Goal: Transaction & Acquisition: Obtain resource

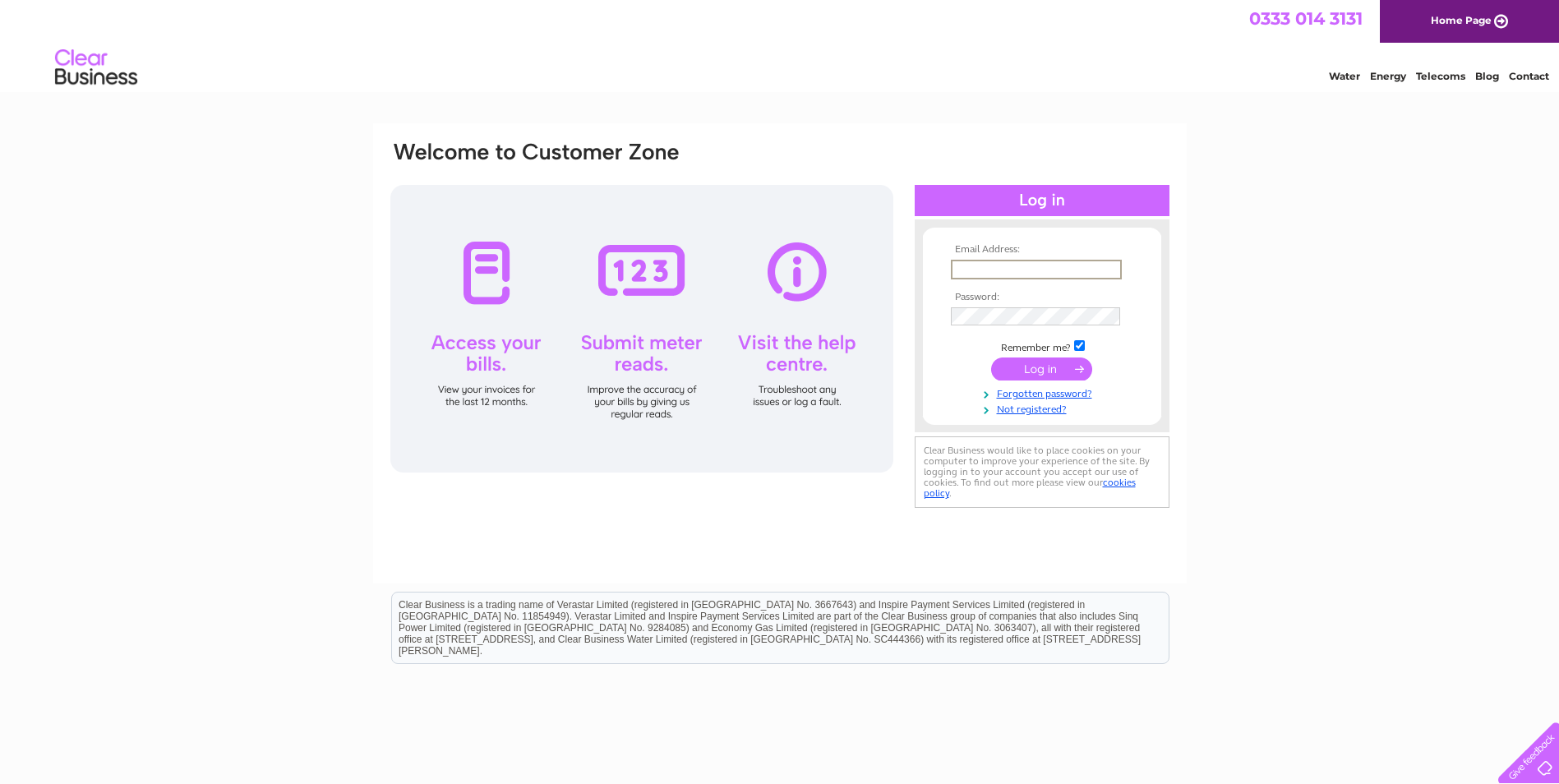
click at [988, 270] on input "text" at bounding box center [1036, 269] width 171 height 19
type input "hmclark01@yahoo.co.uk"
click at [1028, 368] on input "submit" at bounding box center [1041, 367] width 101 height 23
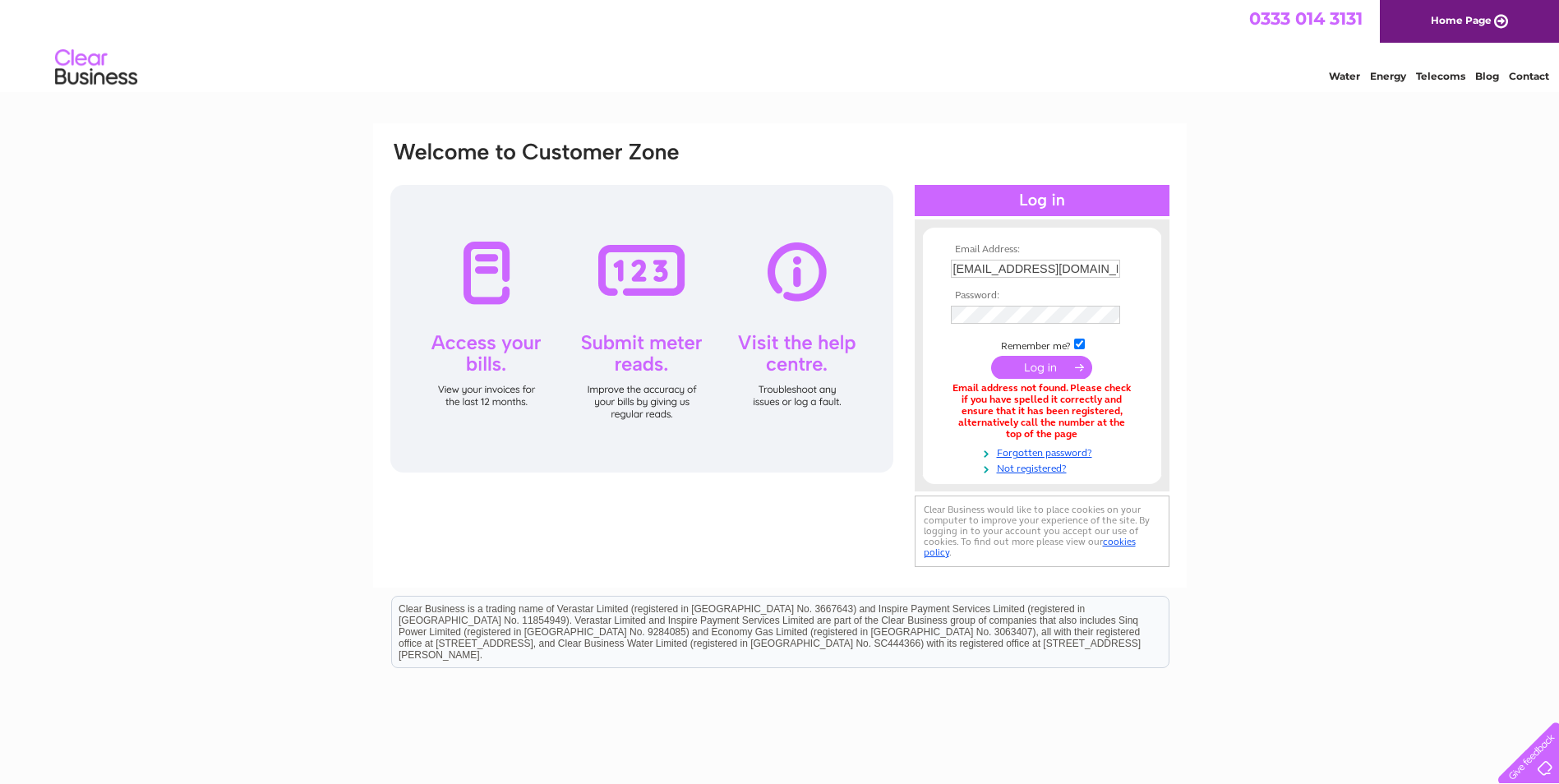
click at [1031, 370] on input "submit" at bounding box center [1041, 367] width 101 height 23
drag, startPoint x: 1092, startPoint y: 266, endPoint x: 930, endPoint y: 291, distance: 163.9
click at [930, 291] on form "Email Address: hmclark01@yahoo.co.uk Password:" at bounding box center [1042, 361] width 239 height 233
type input "helen@rwmercer.co.uk"
click at [1037, 366] on input "submit" at bounding box center [1041, 367] width 101 height 23
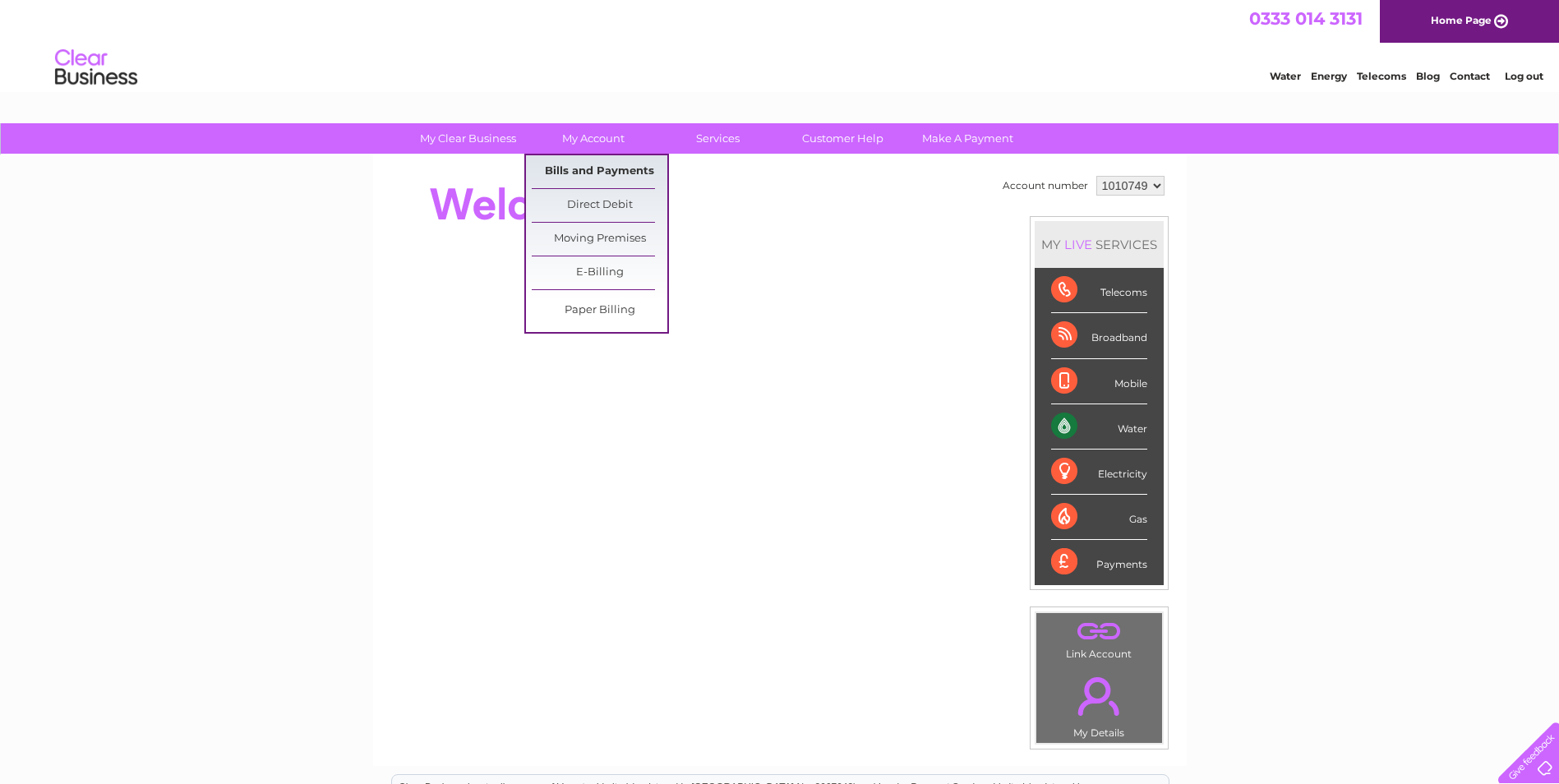
click at [603, 168] on link "Bills and Payments" at bounding box center [599, 171] width 136 height 33
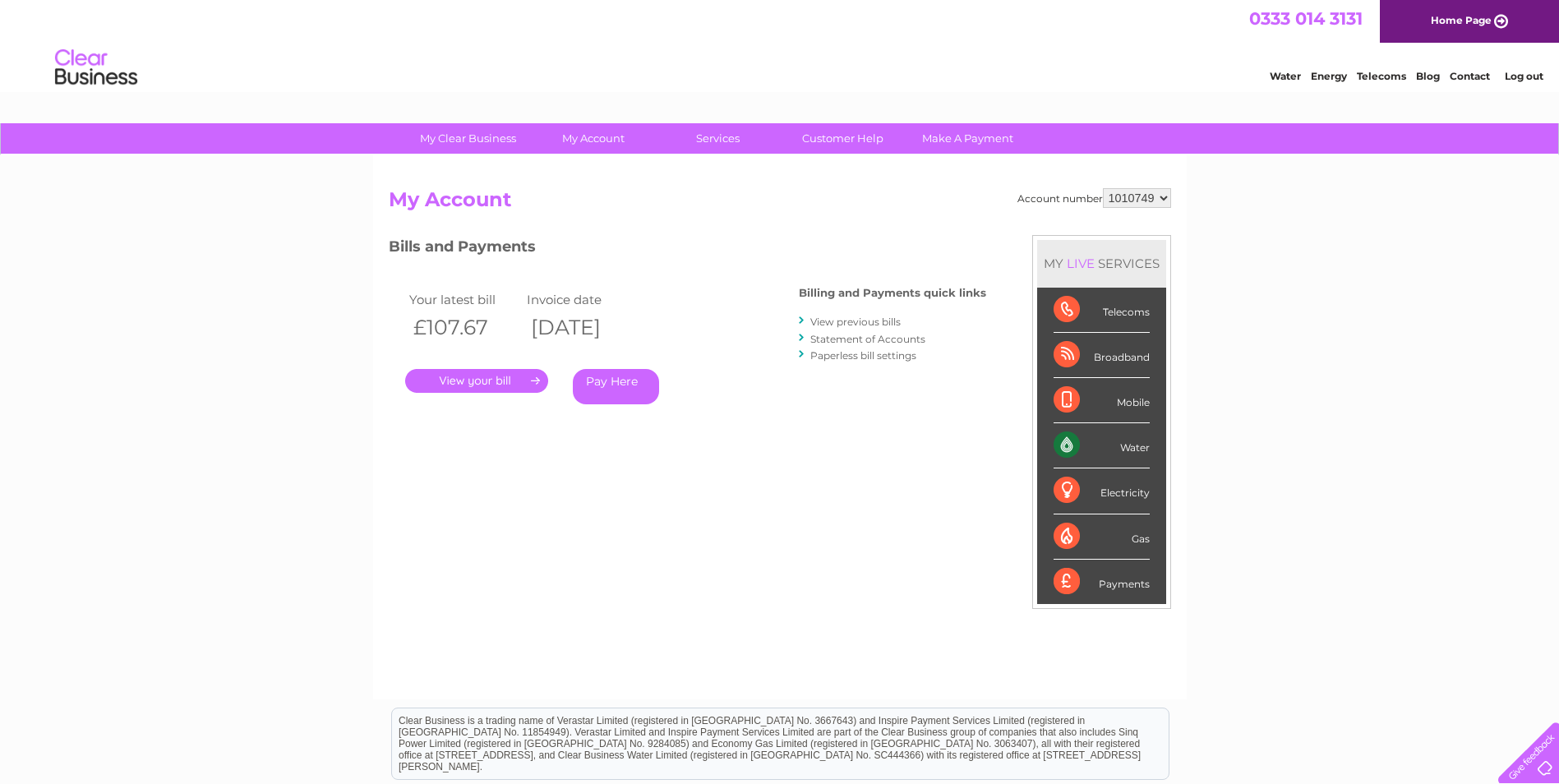
click at [493, 375] on link "." at bounding box center [476, 380] width 143 height 24
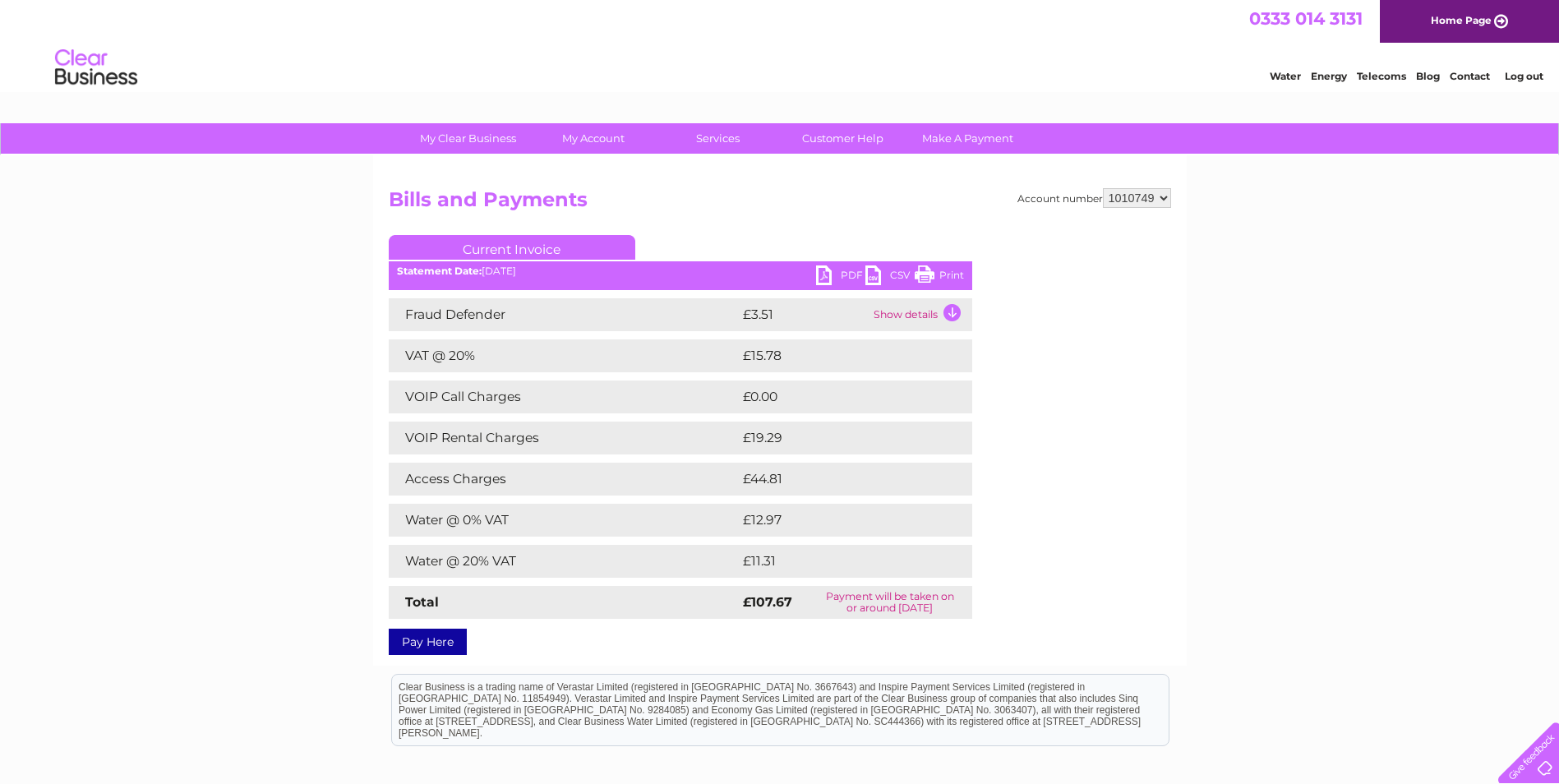
click at [825, 276] on link "PDF" at bounding box center [840, 277] width 49 height 24
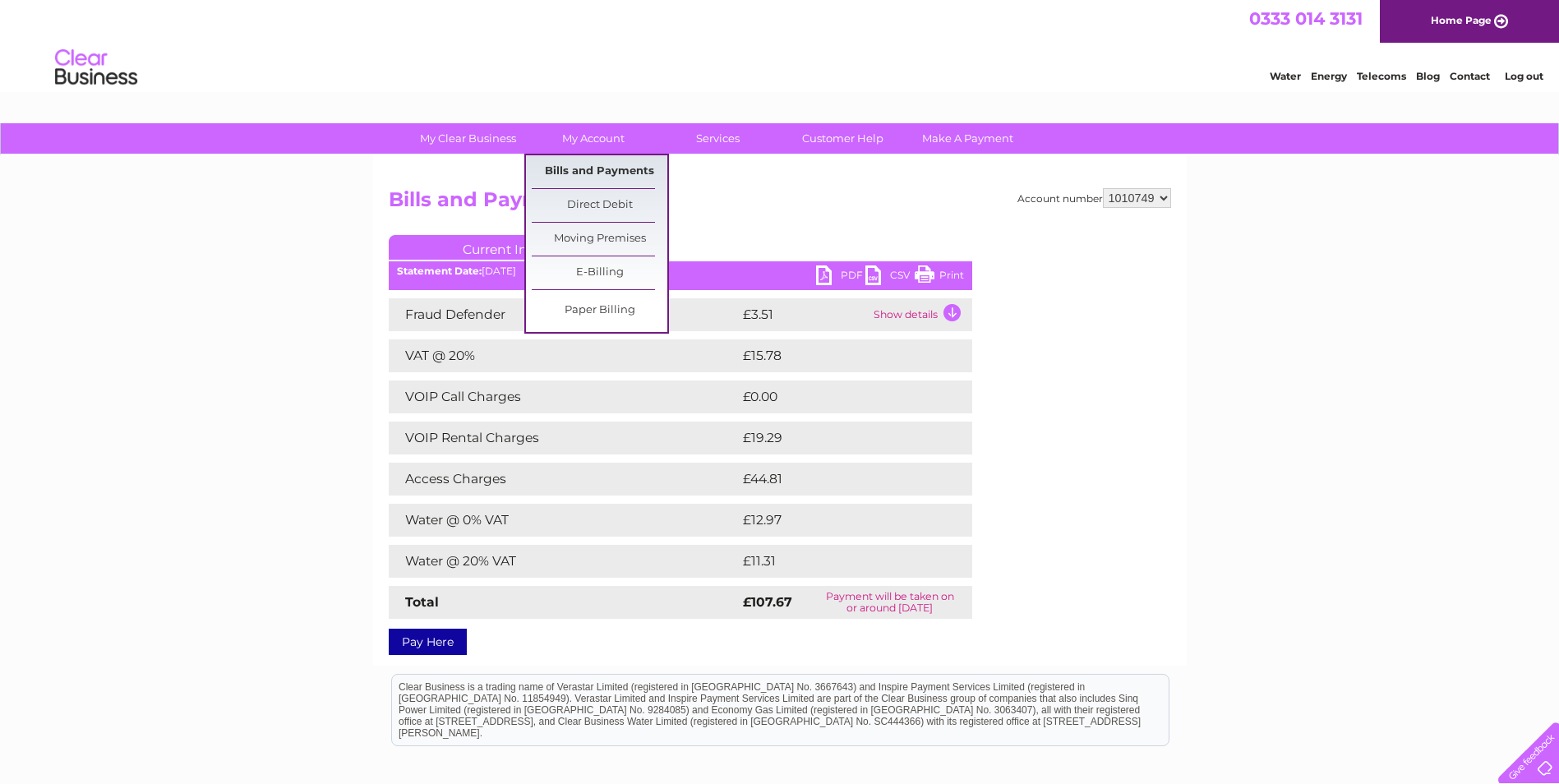
click at [600, 166] on link "Bills and Payments" at bounding box center [599, 171] width 136 height 33
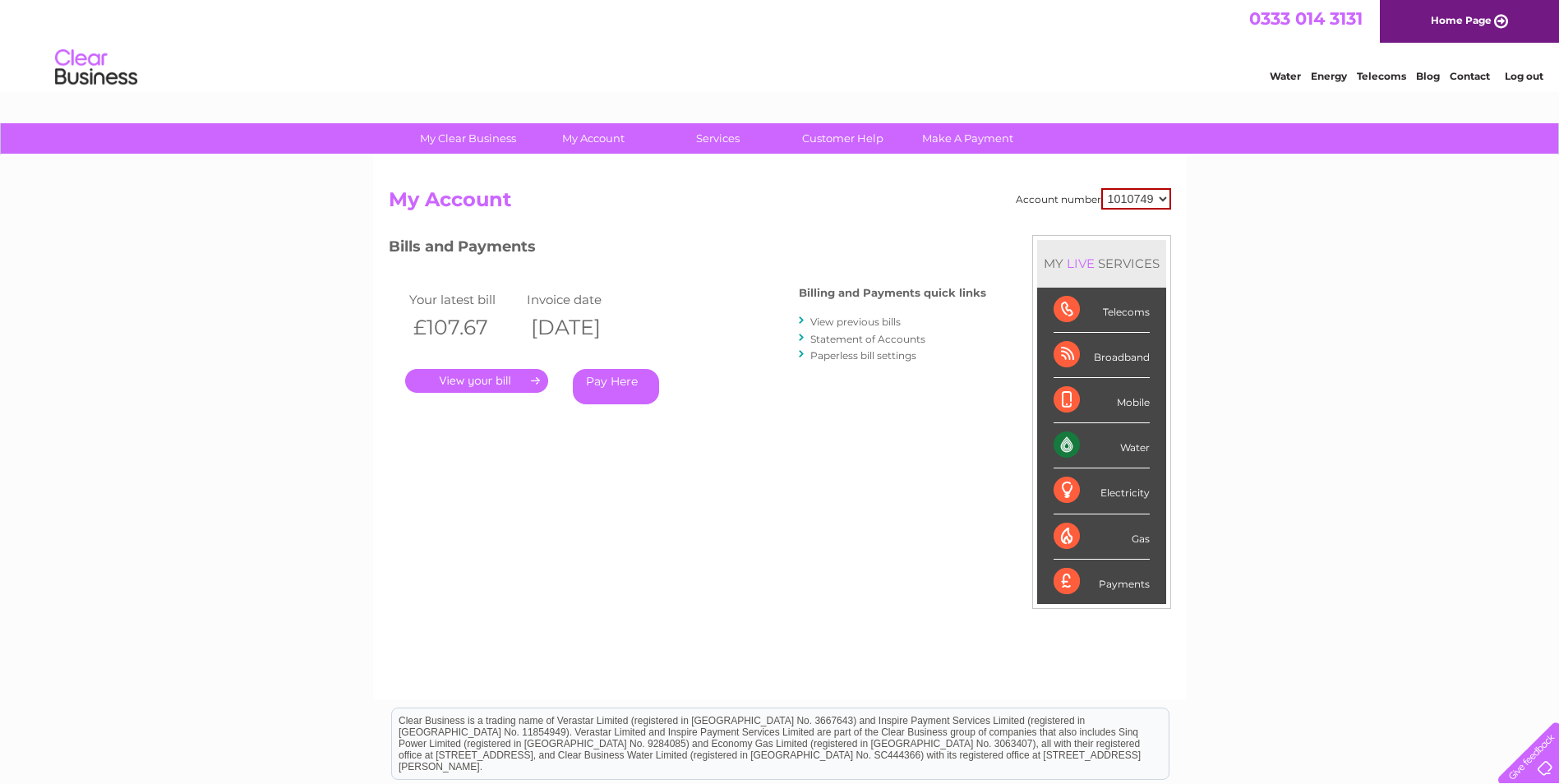
click at [856, 323] on link "View previous bills" at bounding box center [856, 321] width 90 height 13
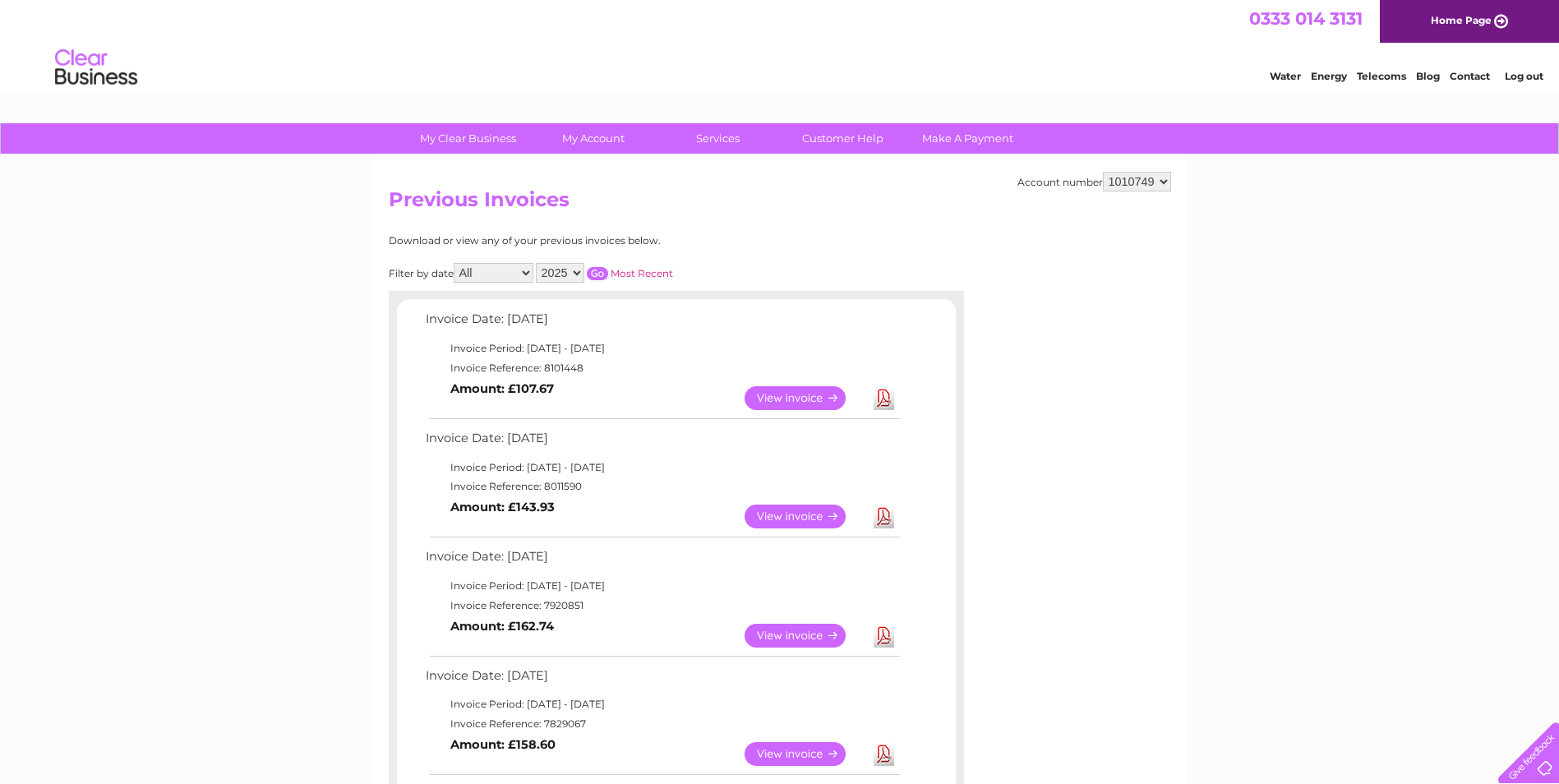
click at [783, 512] on link "View" at bounding box center [805, 516] width 121 height 24
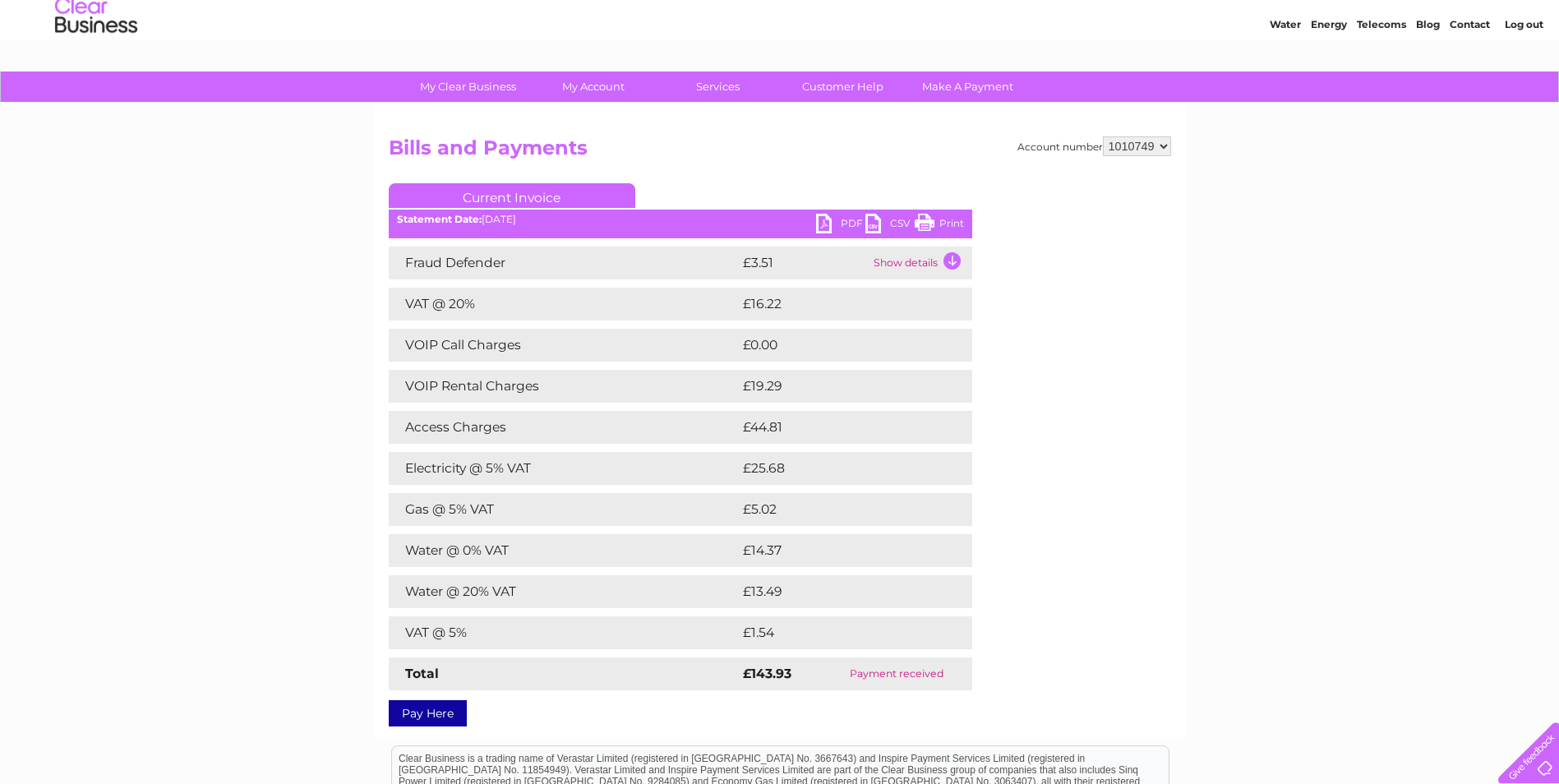
scroll to position [82, 0]
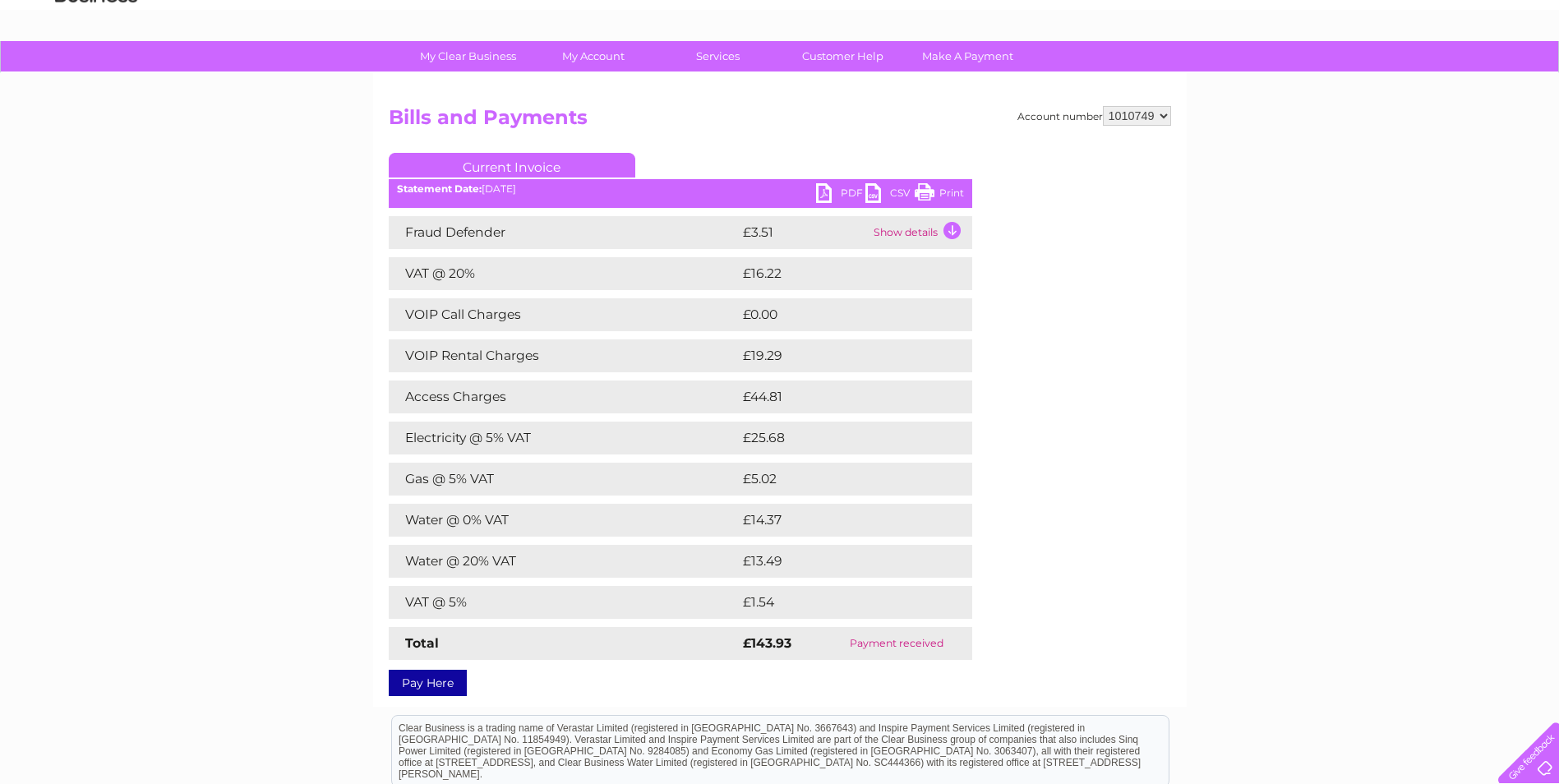
click at [820, 195] on link "PDF" at bounding box center [840, 194] width 49 height 24
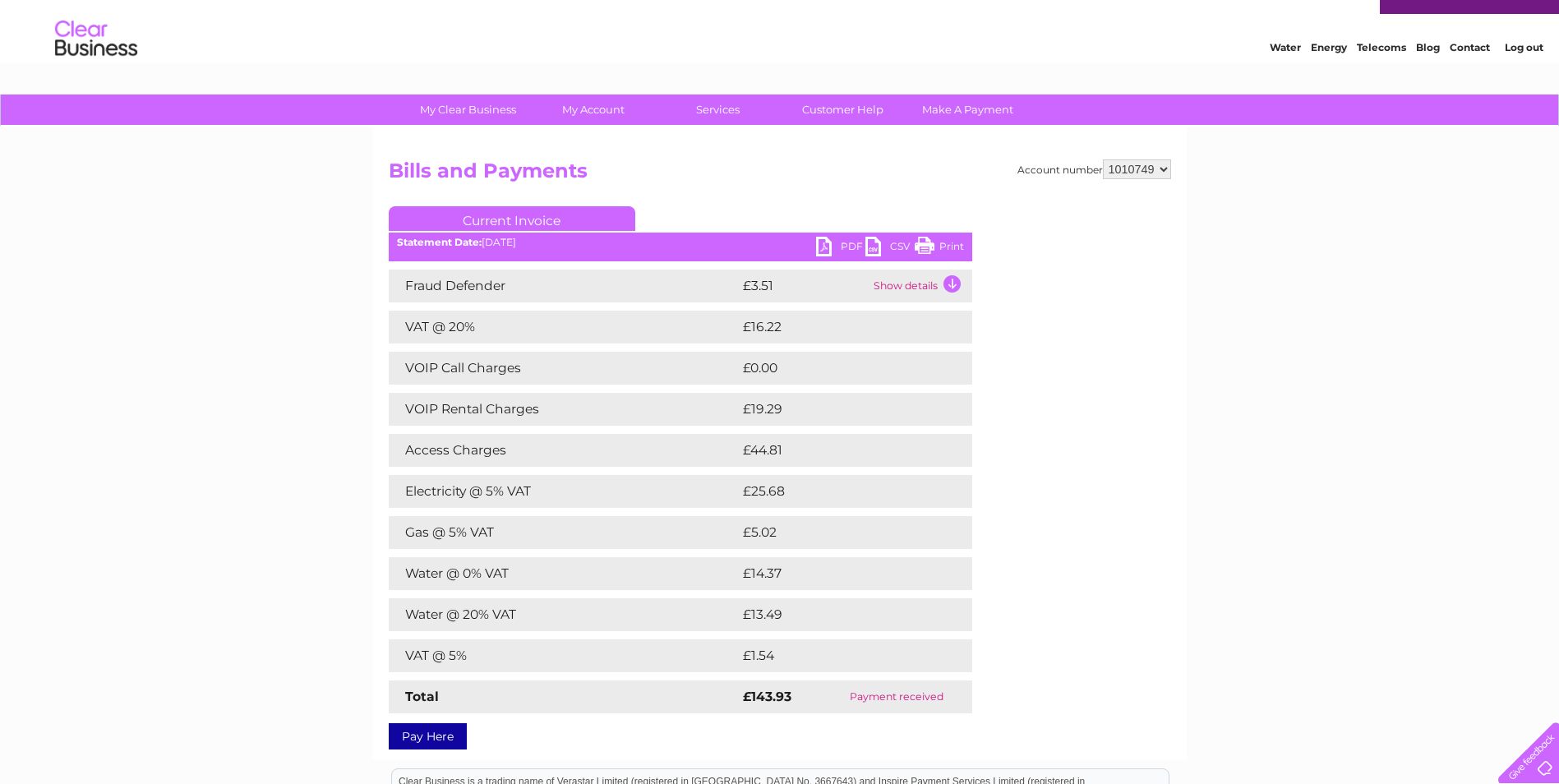
scroll to position [0, 0]
